Goal: Navigation & Orientation: Find specific page/section

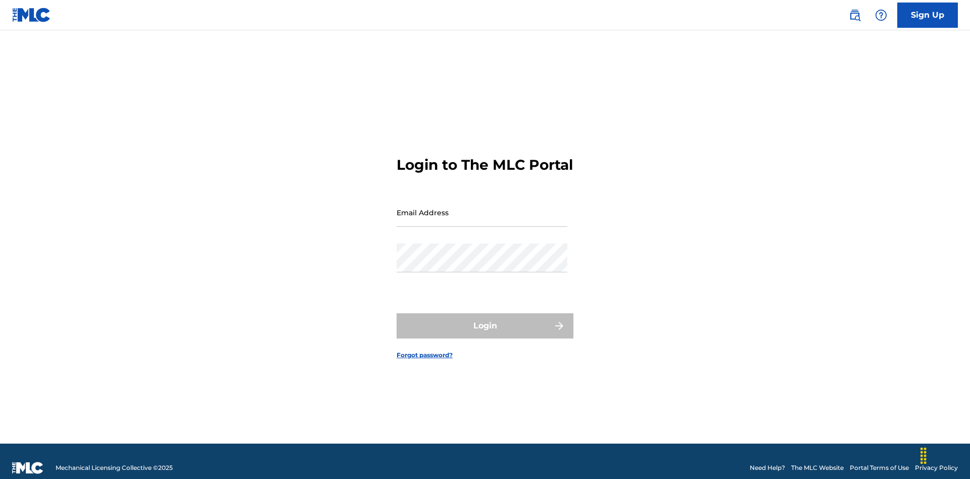
scroll to position [13, 0]
click at [482, 208] on input "Email Address" at bounding box center [481, 212] width 171 height 29
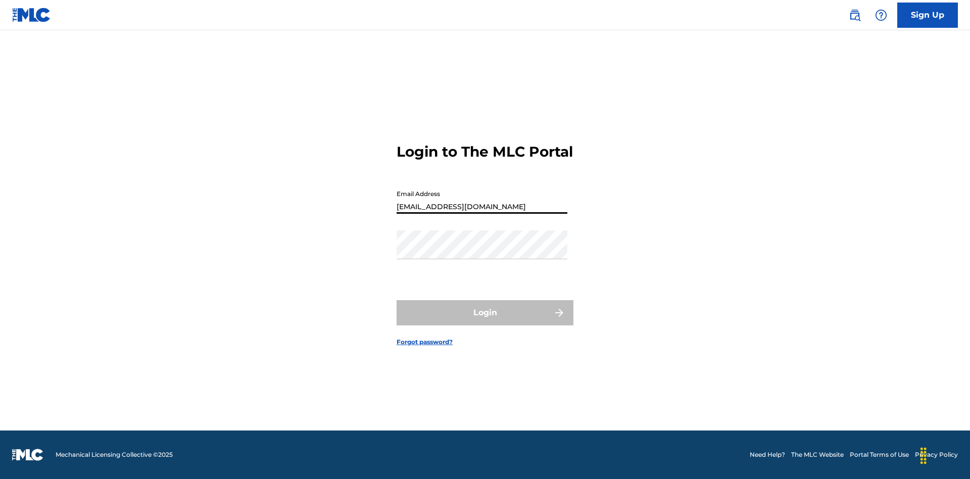
type input "XenaSongwriter@gmail.com"
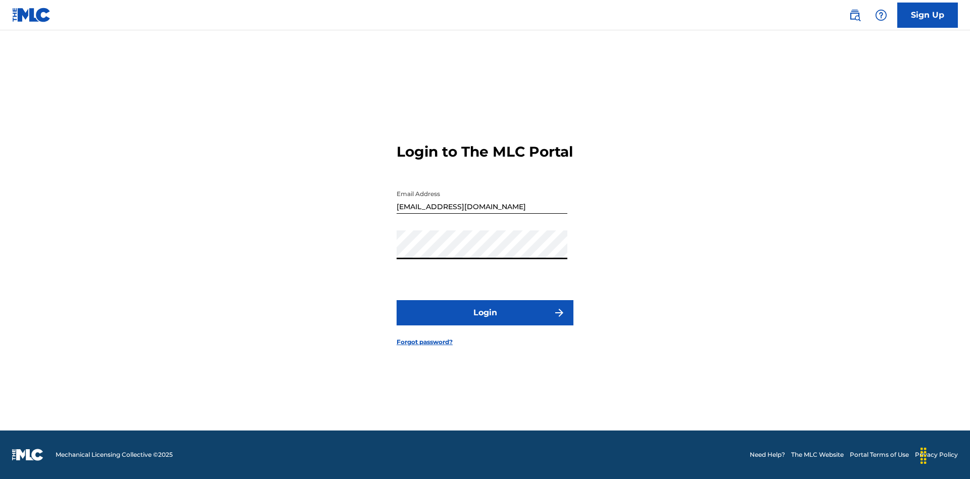
click at [485, 321] on button "Login" at bounding box center [484, 312] width 177 height 25
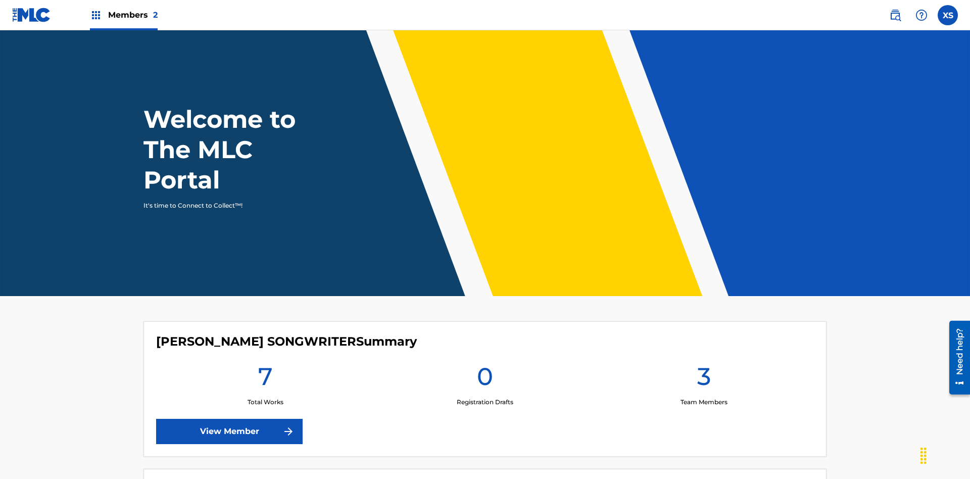
click at [123, 15] on span "Members 2" at bounding box center [132, 15] width 49 height 12
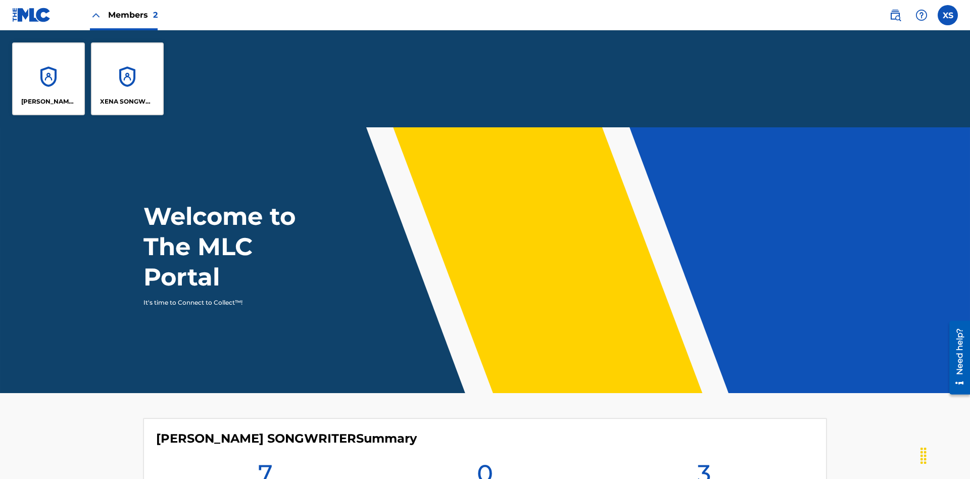
click at [127, 102] on p "XENA SONGWRITER" at bounding box center [127, 101] width 55 height 9
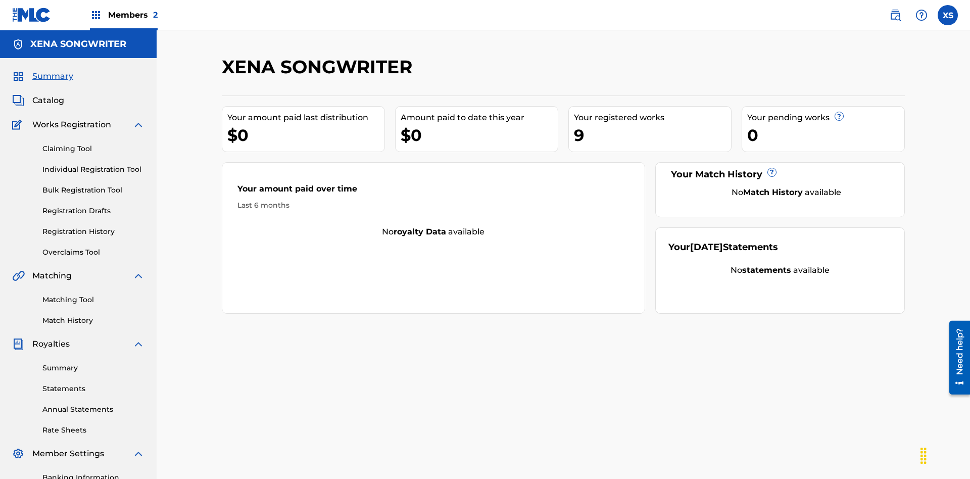
click at [48, 94] on span "Catalog" at bounding box center [48, 100] width 32 height 12
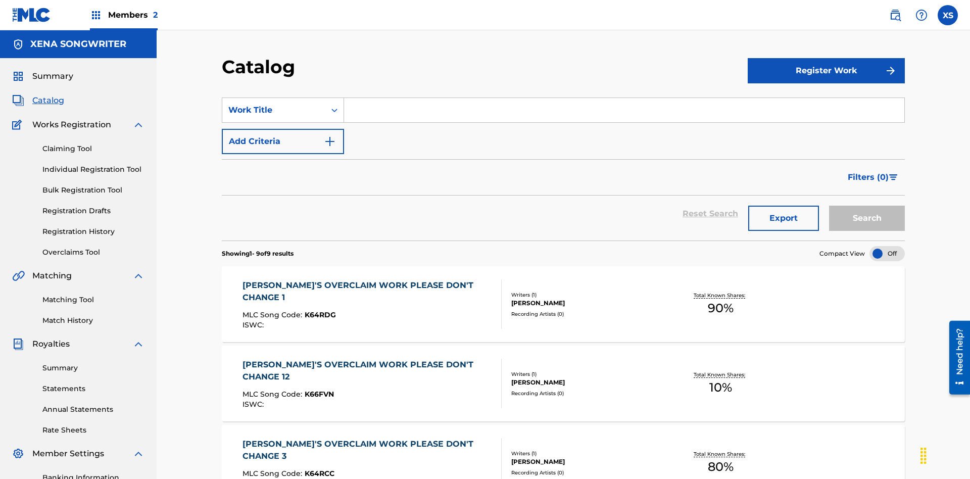
click at [563, 298] on div "DYLAN TANNER HINK" at bounding box center [587, 302] width 153 height 9
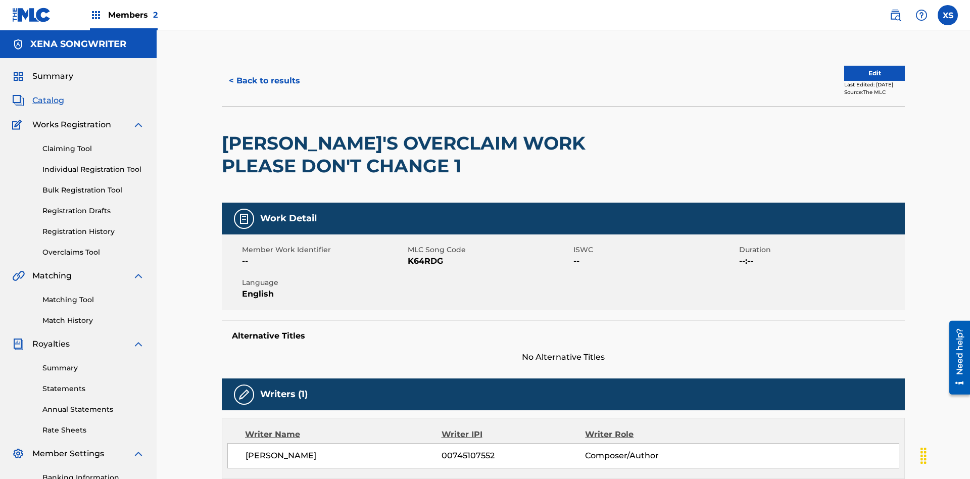
click at [947, 15] on label at bounding box center [947, 15] width 20 height 20
click at [947, 15] on input "XS Xena Songwriter xenasongwriter@gmail.com Profile Log out" at bounding box center [947, 15] width 0 height 0
click at [850, 126] on p "Log out" at bounding box center [850, 125] width 24 height 9
click at [947, 15] on input "XS Xena Songwriter xenasongwriter@gmail.com Profile Log out" at bounding box center [947, 15] width 0 height 0
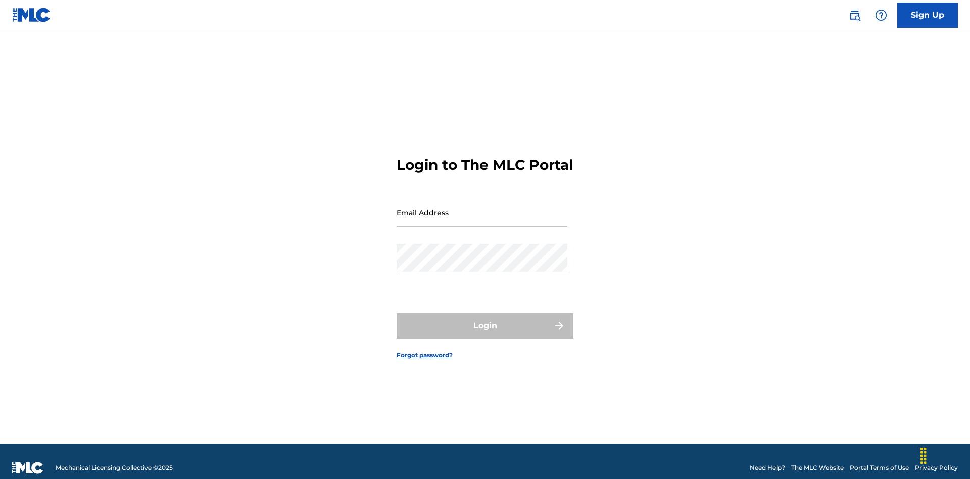
click at [482, 208] on input "Email Address" at bounding box center [481, 212] width 171 height 29
click at [485, 321] on button "Login" at bounding box center [484, 325] width 177 height 25
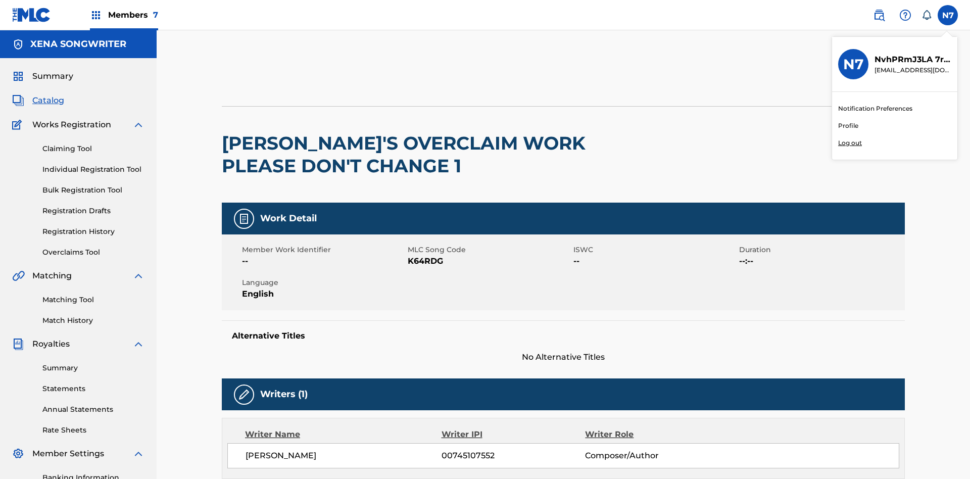
scroll to position [315, 0]
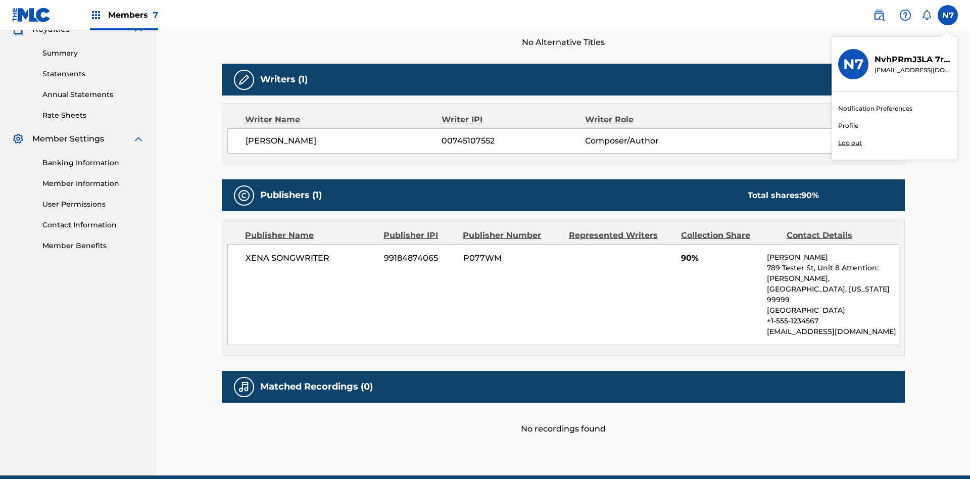
click at [850, 143] on p "Log out" at bounding box center [850, 142] width 24 height 9
click at [947, 15] on input "N7 NvhPRmJ3LA 7relUlMYYc [EMAIL_ADDRESS][DOMAIN_NAME] Notification Preferences …" at bounding box center [947, 15] width 0 height 0
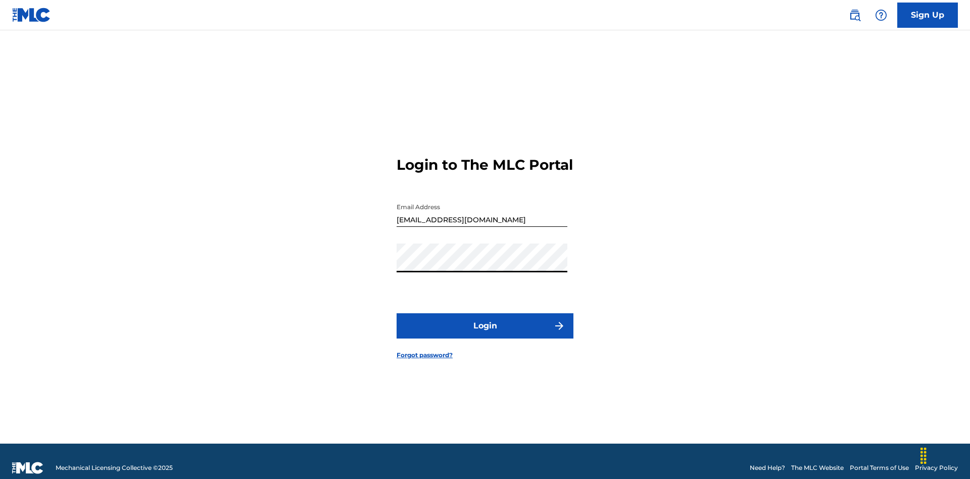
scroll to position [13, 0]
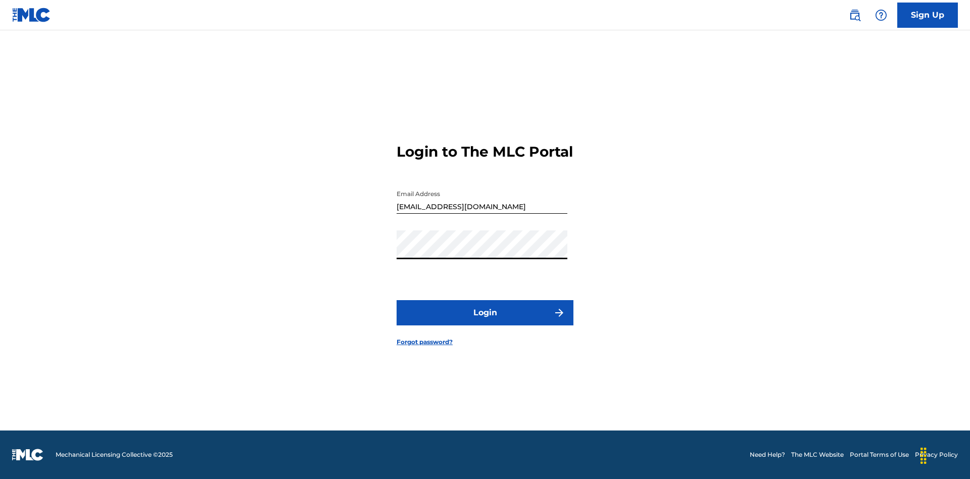
click at [485, 321] on button "Login" at bounding box center [484, 312] width 177 height 25
